Goal: Navigation & Orientation: Understand site structure

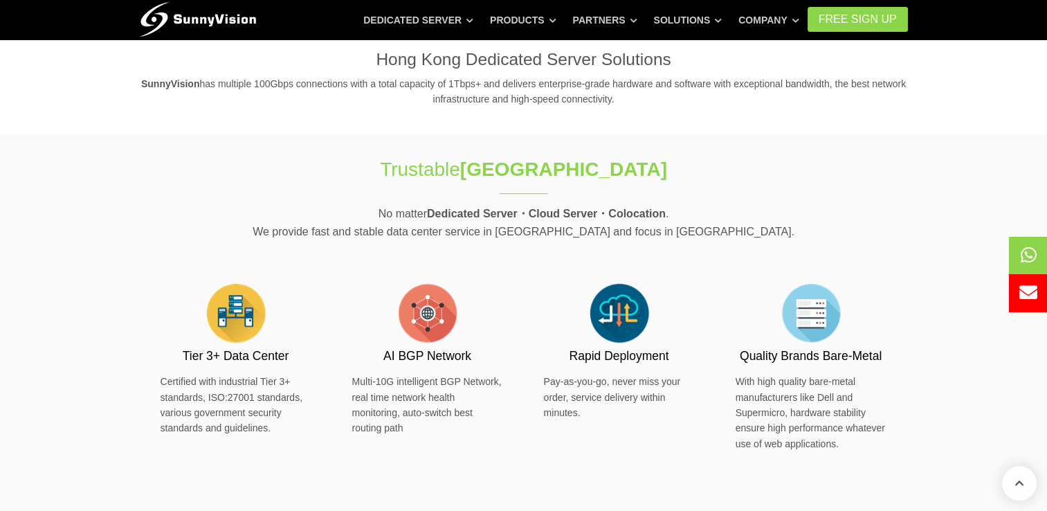
scroll to position [692, 0]
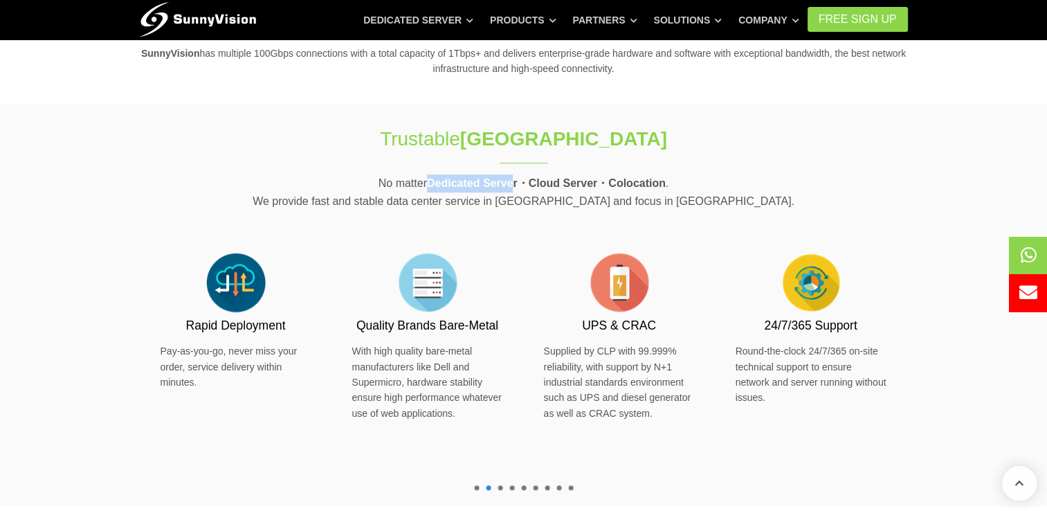
drag, startPoint x: 436, startPoint y: 184, endPoint x: 516, endPoint y: 184, distance: 80.3
click at [516, 184] on strong "Dedicated Server・Cloud Server・Colocation" at bounding box center [546, 183] width 239 height 12
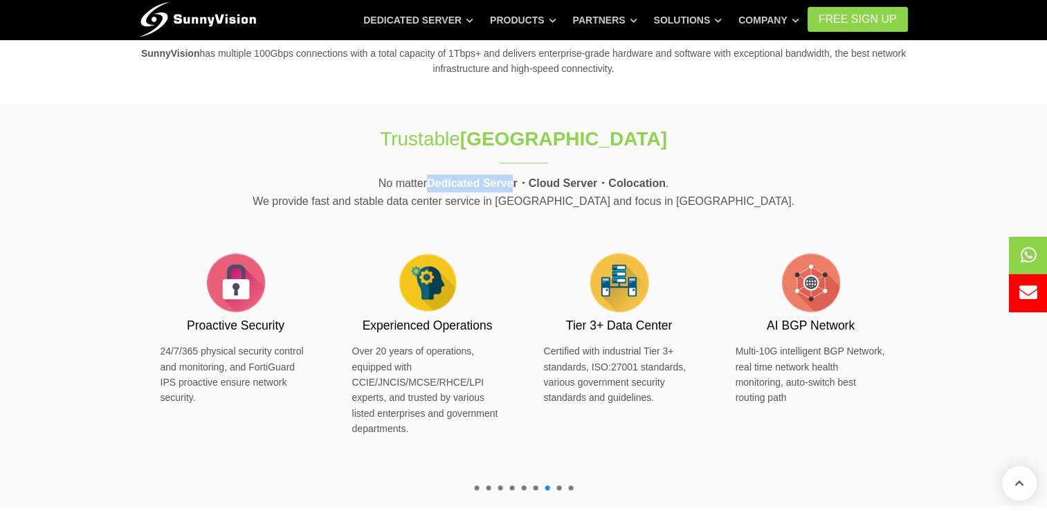
scroll to position [761, 0]
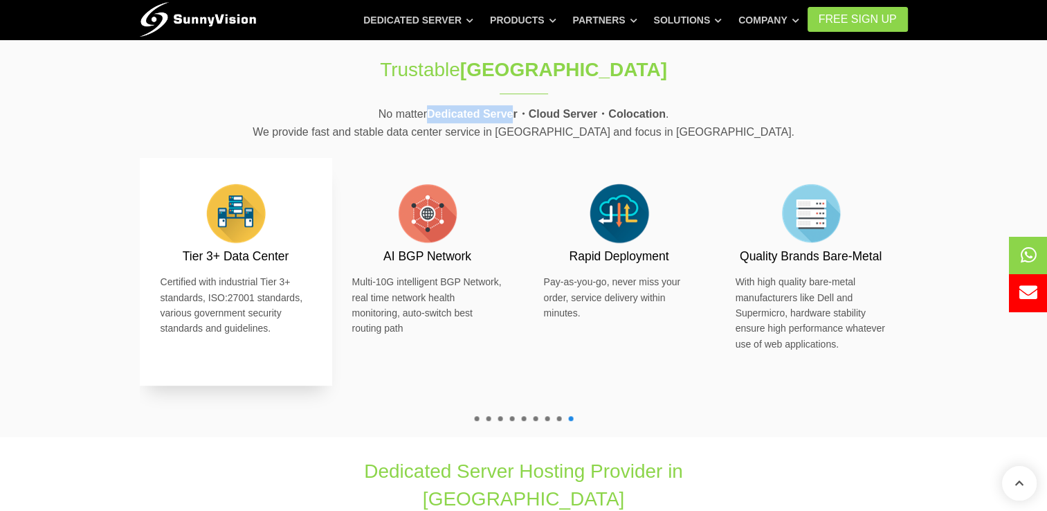
click at [277, 279] on p "Certified with industrial Tier 3+ standards, ISO:27001 standards, various gover…" at bounding box center [236, 305] width 151 height 62
click at [182, 302] on p "Certified with industrial Tier 3+ standards, ISO:27001 standards, various gover…" at bounding box center [236, 305] width 151 height 62
click at [261, 256] on h3 "Tier 3+ Data Center" at bounding box center [236, 256] width 151 height 17
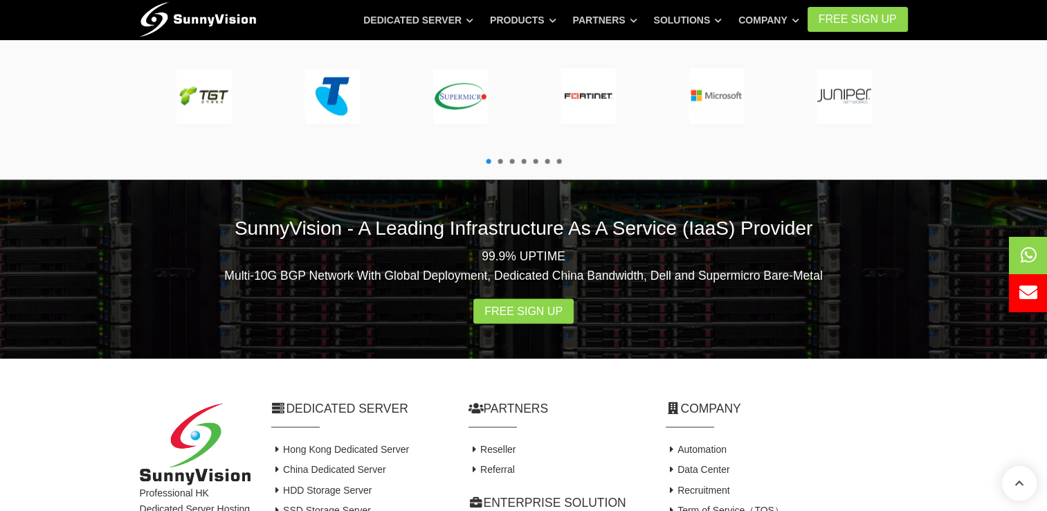
scroll to position [2699, 0]
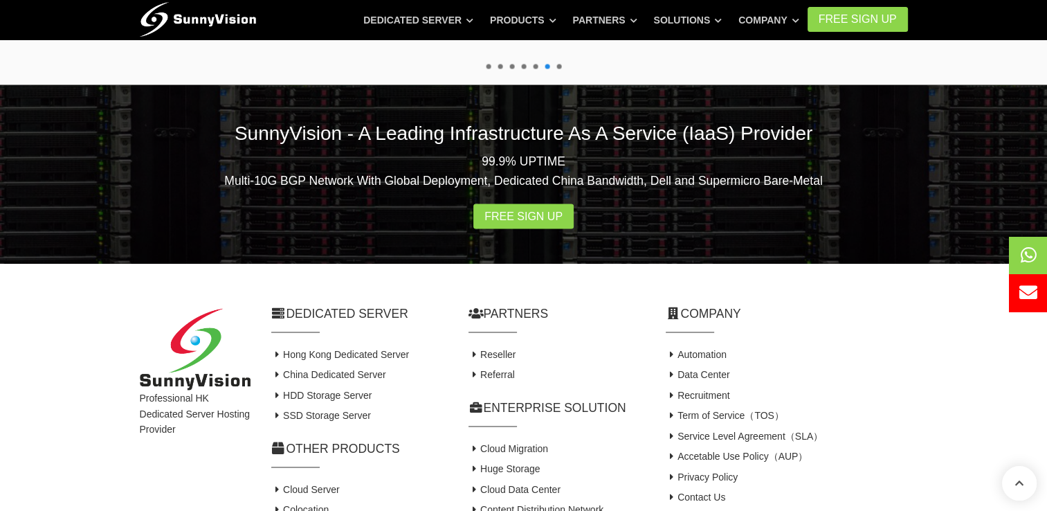
drag, startPoint x: 710, startPoint y: 235, endPoint x: 714, endPoint y: 226, distance: 10.5
click at [714, 305] on div "Company Automation Data Center Recruitment Term of Service（TOS） Service Level A…" at bounding box center [786, 433] width 263 height 256
drag, startPoint x: 714, startPoint y: 226, endPoint x: 707, endPoint y: 244, distance: 19.9
click at [707, 349] on link "Automation" at bounding box center [696, 354] width 61 height 11
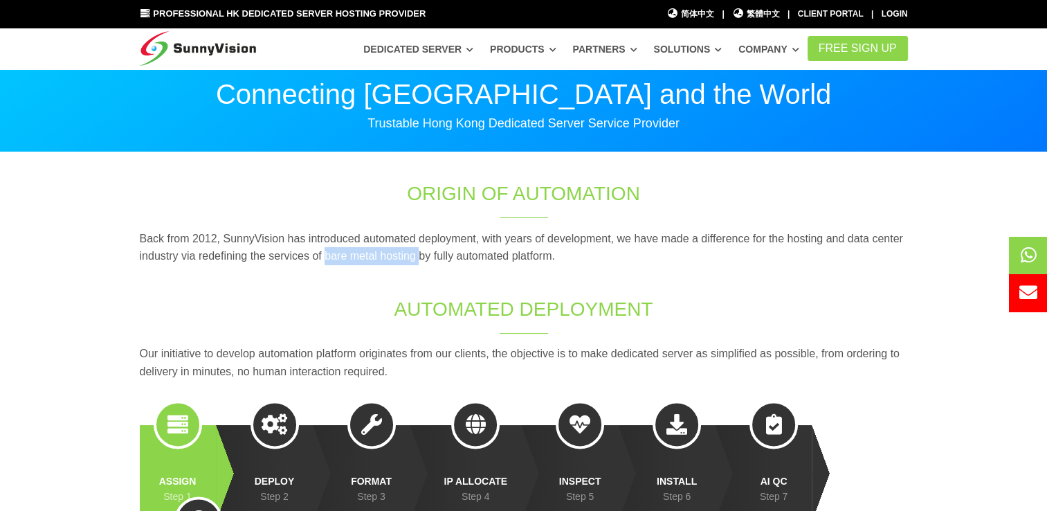
drag, startPoint x: 324, startPoint y: 253, endPoint x: 419, endPoint y: 251, distance: 94.9
click at [419, 251] on p "Back from 2012, SunnyVision has introduced automated deployment, with years of …" at bounding box center [524, 247] width 768 height 35
copy p "bare metal hosting"
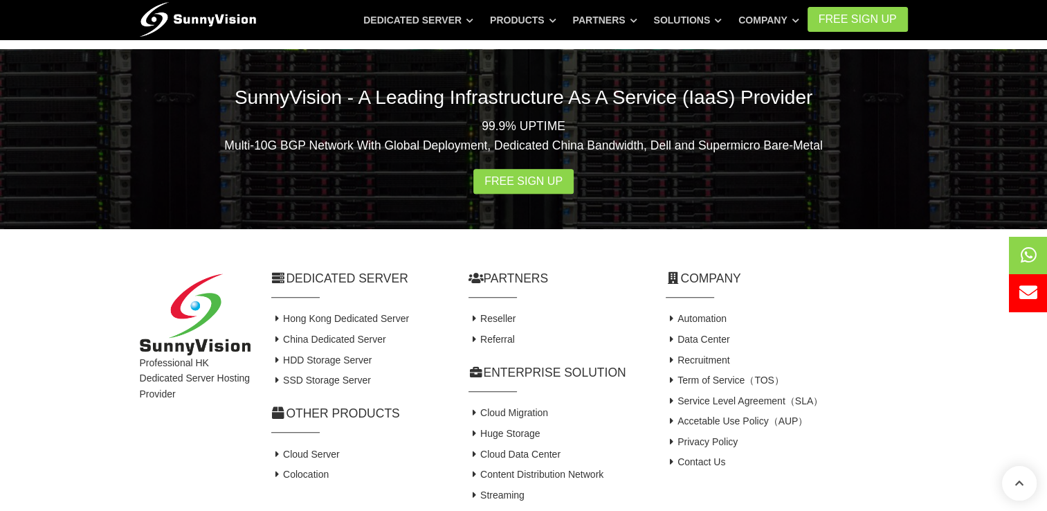
scroll to position [1466, 0]
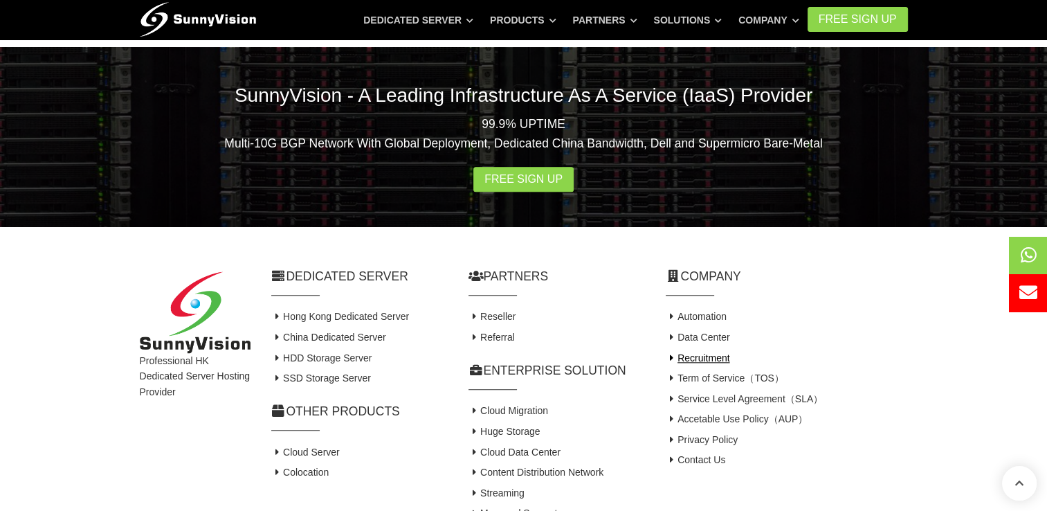
click at [707, 352] on link "Recruitment" at bounding box center [698, 357] width 64 height 11
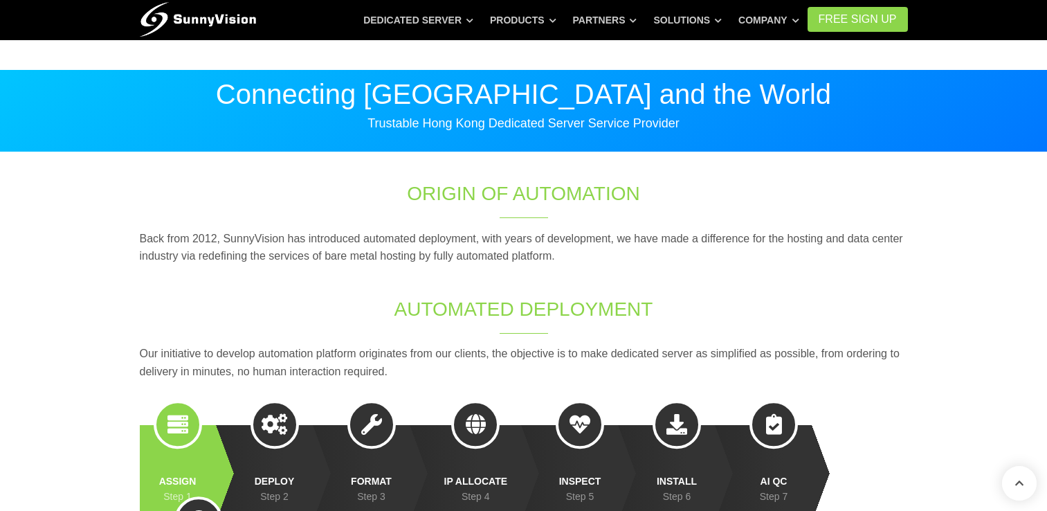
scroll to position [1466, 0]
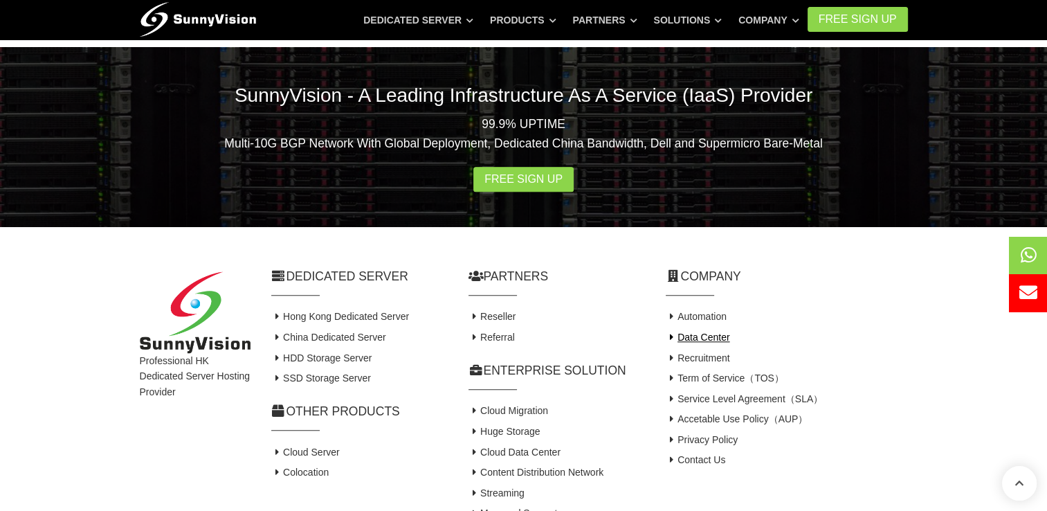
click at [689, 331] on link "Data Center" at bounding box center [698, 336] width 64 height 11
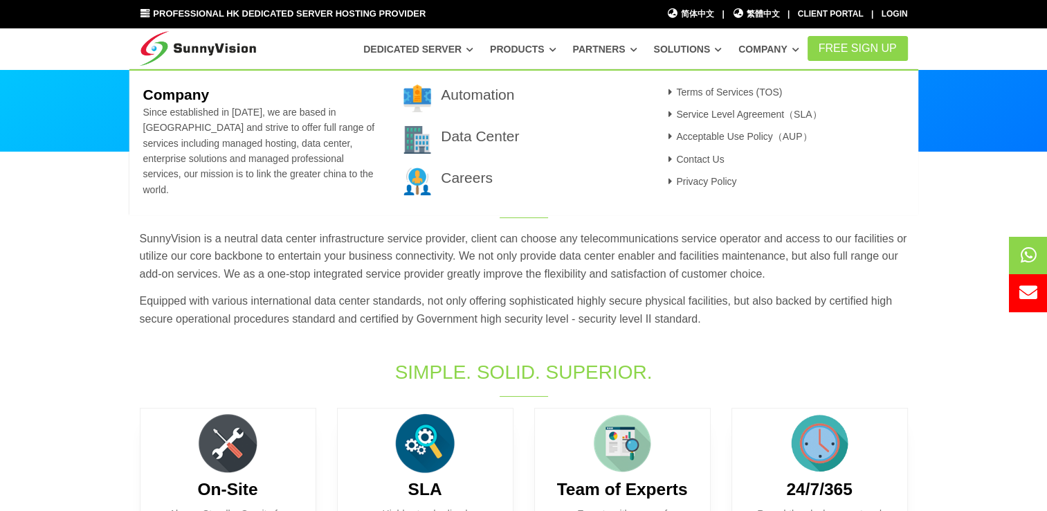
click at [768, 48] on link "Company" at bounding box center [768, 49] width 61 height 25
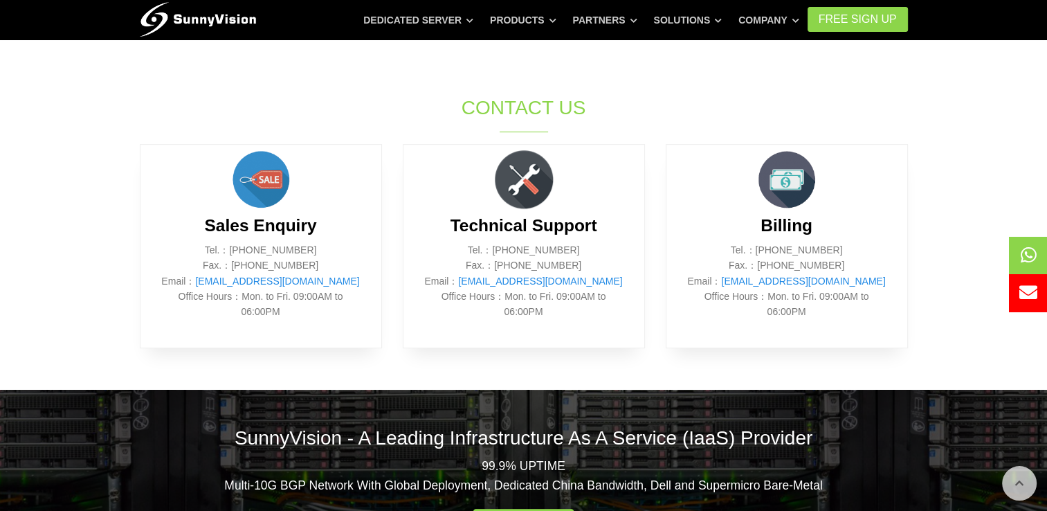
scroll to position [623, 0]
